Goal: Find specific page/section: Find specific page/section

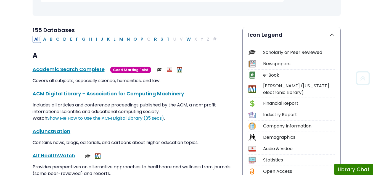
scroll to position [111, 0]
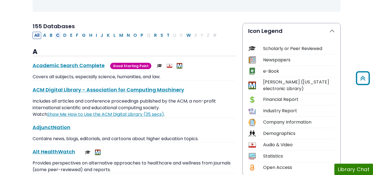
click at [59, 36] on button "C" at bounding box center [57, 35] width 7 height 7
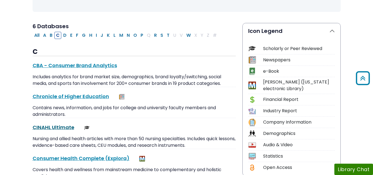
click at [59, 128] on link "CINAHL Ultimate This link opens in a new window" at bounding box center [54, 127] width 42 height 7
click at [138, 34] on button "O" at bounding box center [135, 35] width 7 height 7
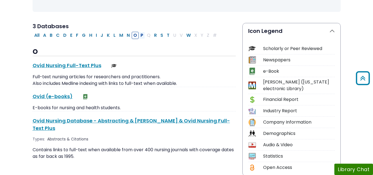
click at [142, 35] on button "P" at bounding box center [142, 35] width 6 height 7
select select "Database Subject Filter"
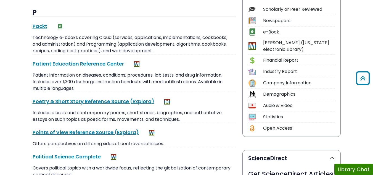
scroll to position [221, 0]
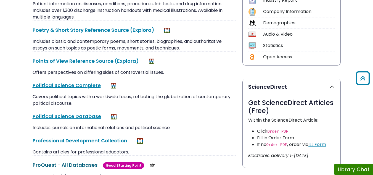
click at [57, 166] on link "ProQuest - All Databases This link opens in a new window" at bounding box center [65, 164] width 65 height 7
